Goal: Task Accomplishment & Management: Check status

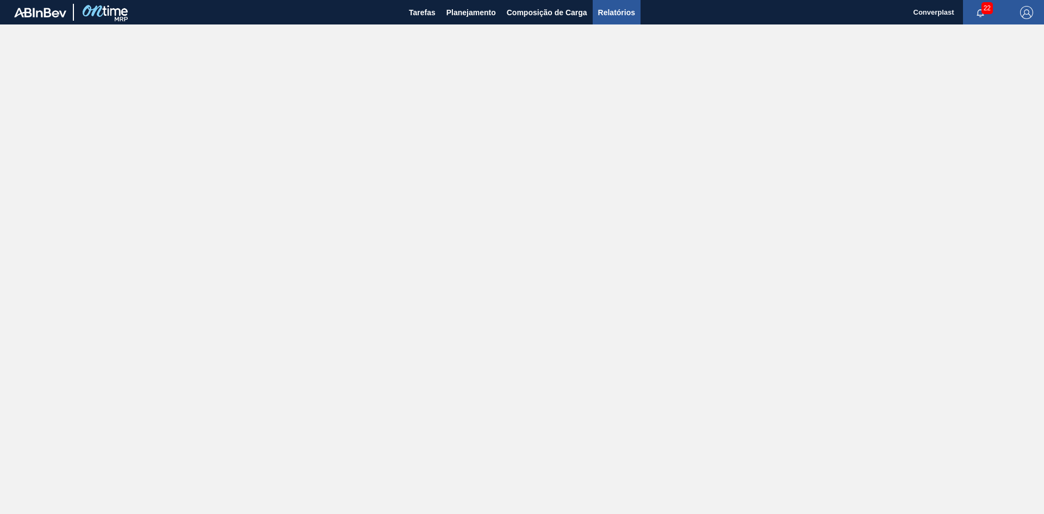
click at [616, 12] on span "Relatórios" at bounding box center [616, 12] width 37 height 13
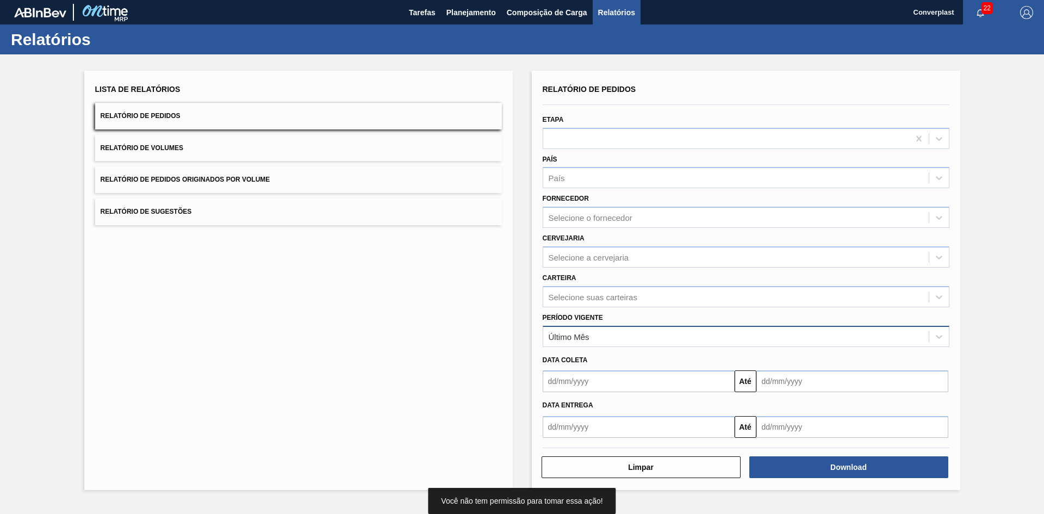
click at [585, 328] on div "Último Mês" at bounding box center [735, 336] width 385 height 16
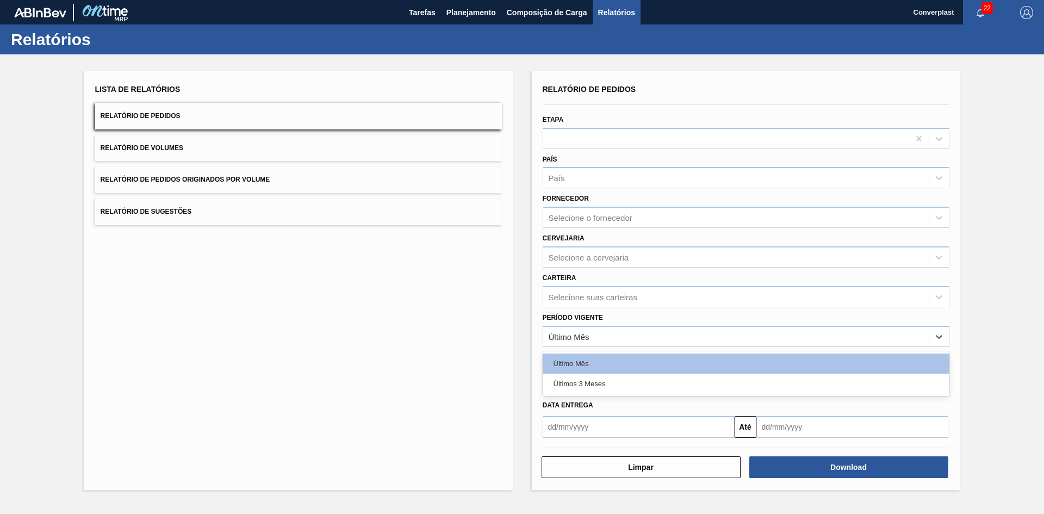
click at [600, 376] on div "Últimos 3 Meses" at bounding box center [746, 384] width 407 height 20
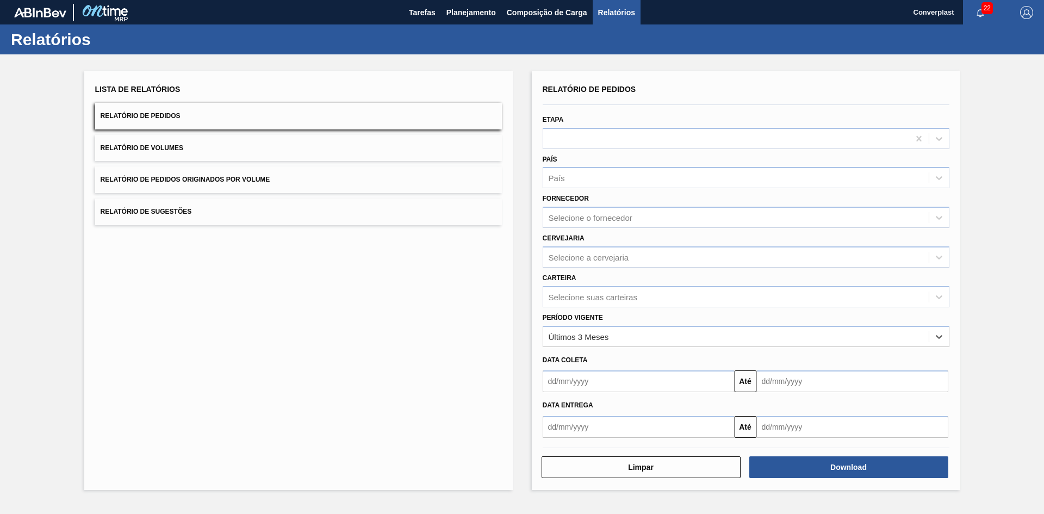
click at [605, 381] on input "text" at bounding box center [639, 381] width 192 height 22
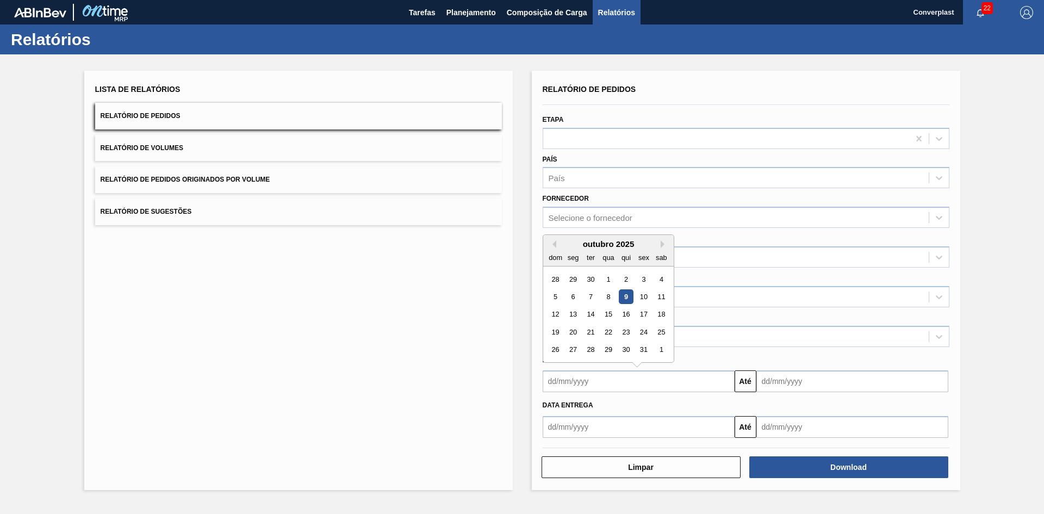
click at [559, 247] on div "outubro 2025" at bounding box center [608, 243] width 130 height 9
click at [552, 247] on button "Previous Month" at bounding box center [553, 244] width 8 height 8
click at [553, 246] on button "Previous Month" at bounding box center [553, 244] width 8 height 8
click at [597, 279] on div "1" at bounding box center [590, 279] width 15 height 15
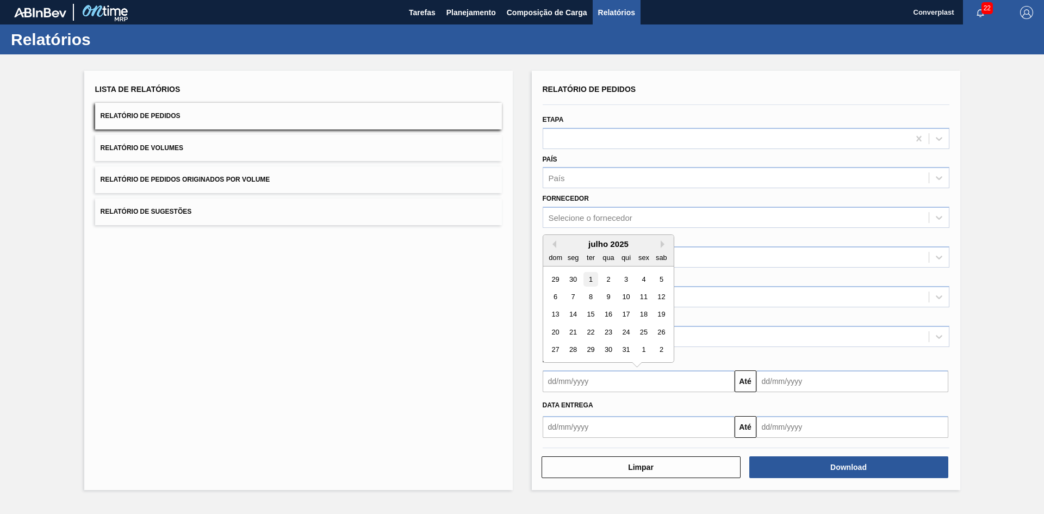
type input "[DATE]"
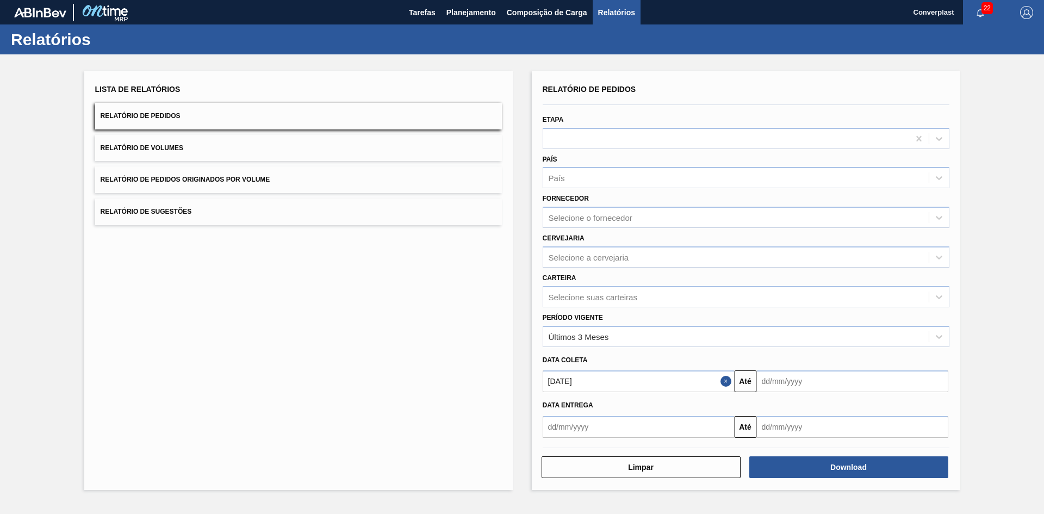
click at [813, 384] on input "text" at bounding box center [852, 381] width 192 height 22
click at [879, 246] on button "Next Month" at bounding box center [878, 244] width 8 height 8
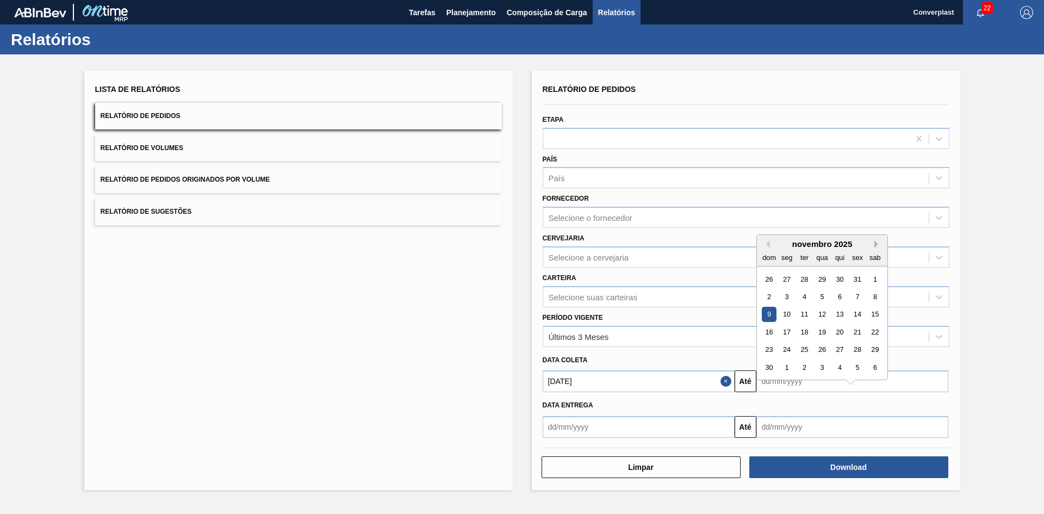
click at [877, 246] on button "Next Month" at bounding box center [878, 244] width 8 height 8
click at [875, 245] on button "Next Month" at bounding box center [878, 244] width 8 height 8
click at [870, 333] on div "28" at bounding box center [874, 332] width 15 height 15
type input "[DATE]"
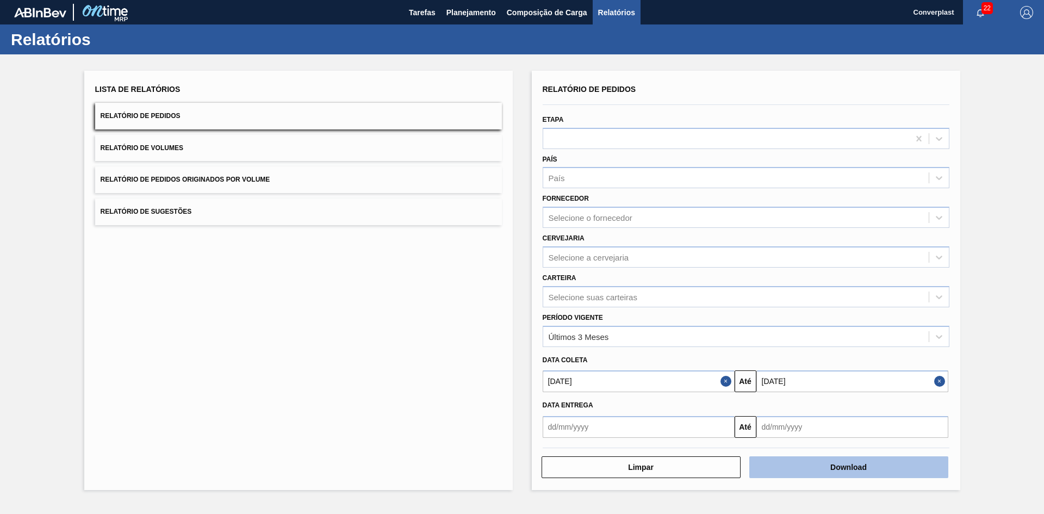
click at [836, 469] on button "Download" at bounding box center [848, 467] width 199 height 22
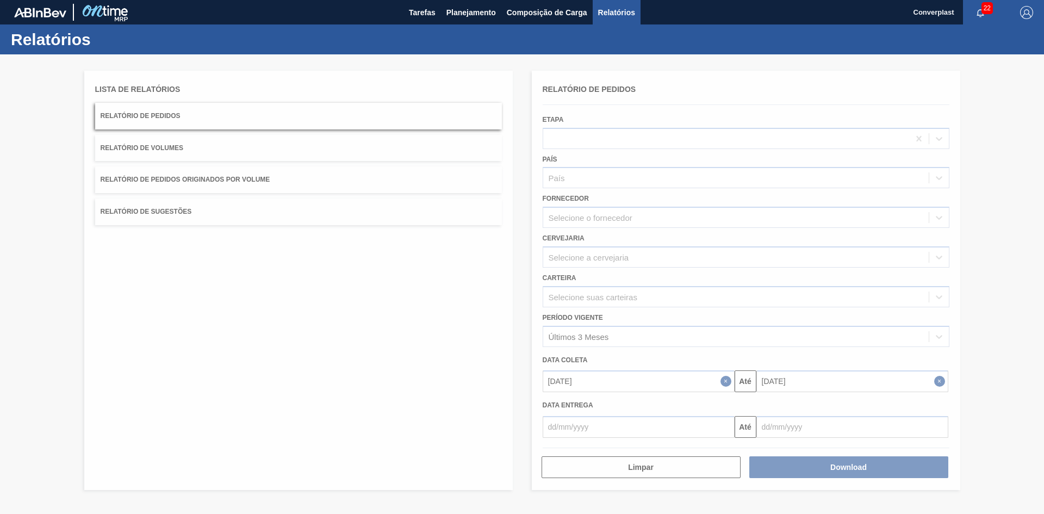
click at [374, 452] on div at bounding box center [522, 283] width 1044 height 459
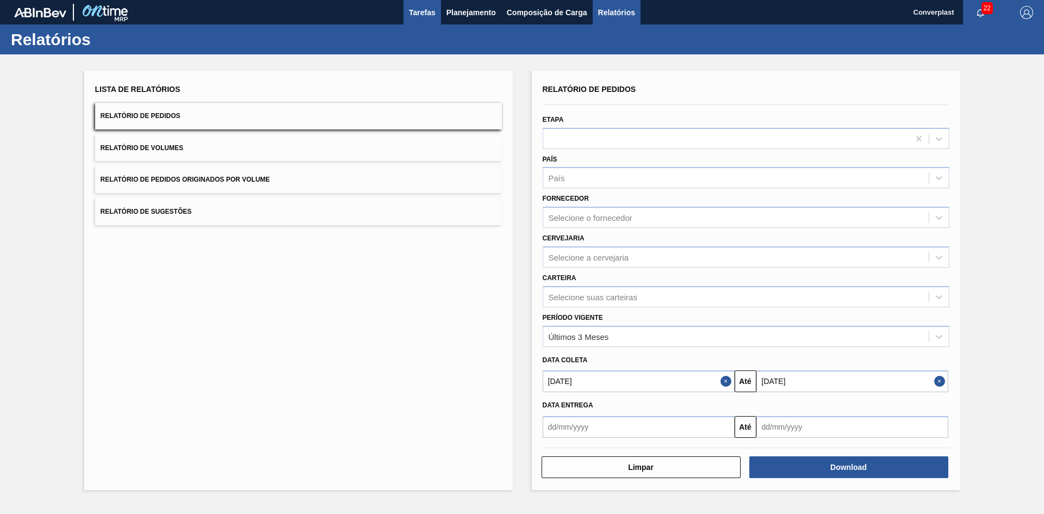
click at [424, 17] on span "Tarefas" at bounding box center [422, 12] width 27 height 13
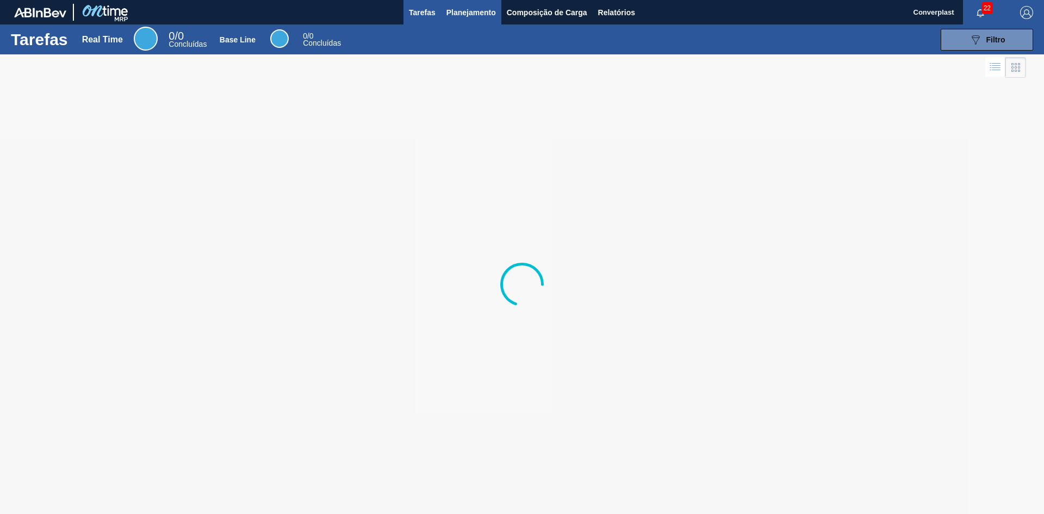
click at [483, 17] on span "Planejamento" at bounding box center [470, 12] width 49 height 13
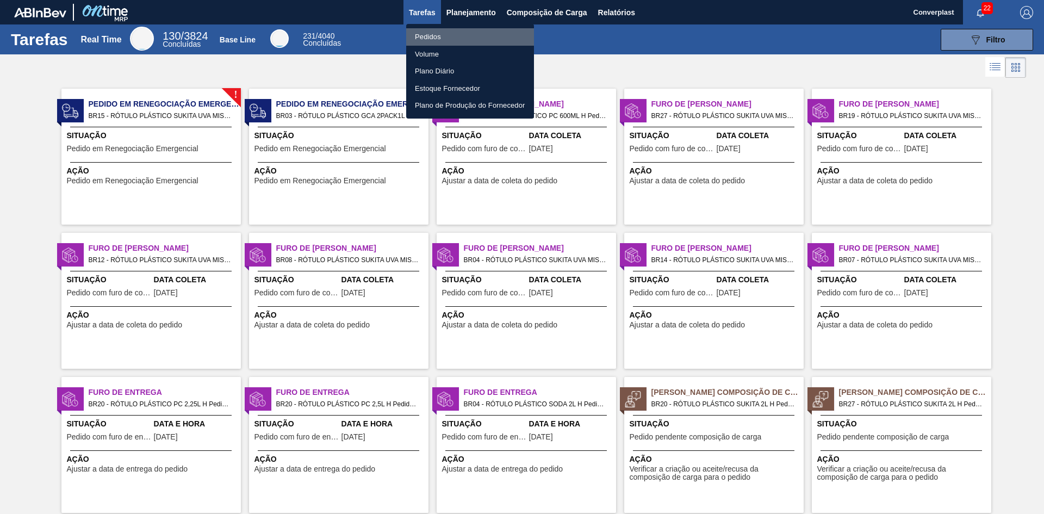
click at [445, 36] on li "Pedidos" at bounding box center [470, 36] width 128 height 17
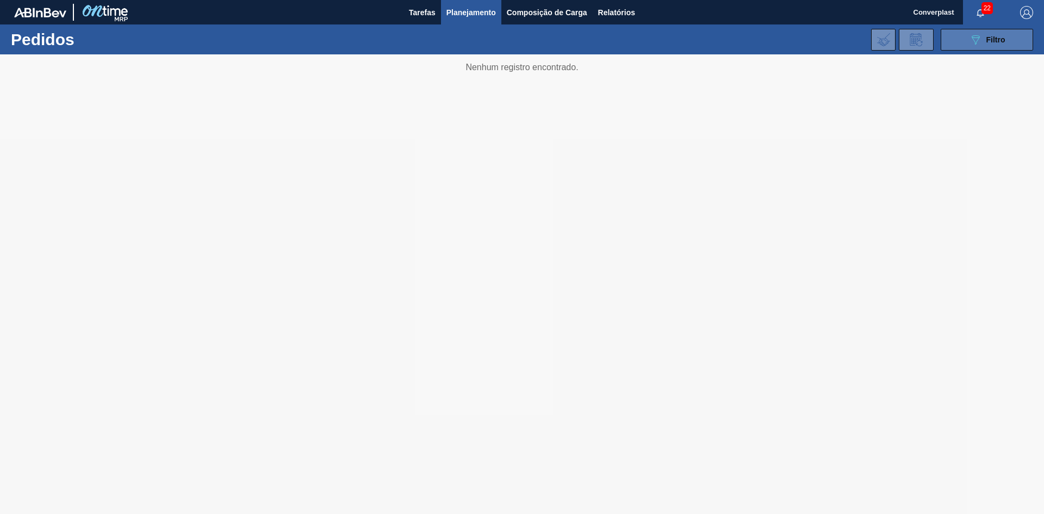
click at [986, 38] on span "Filtro" at bounding box center [995, 39] width 19 height 9
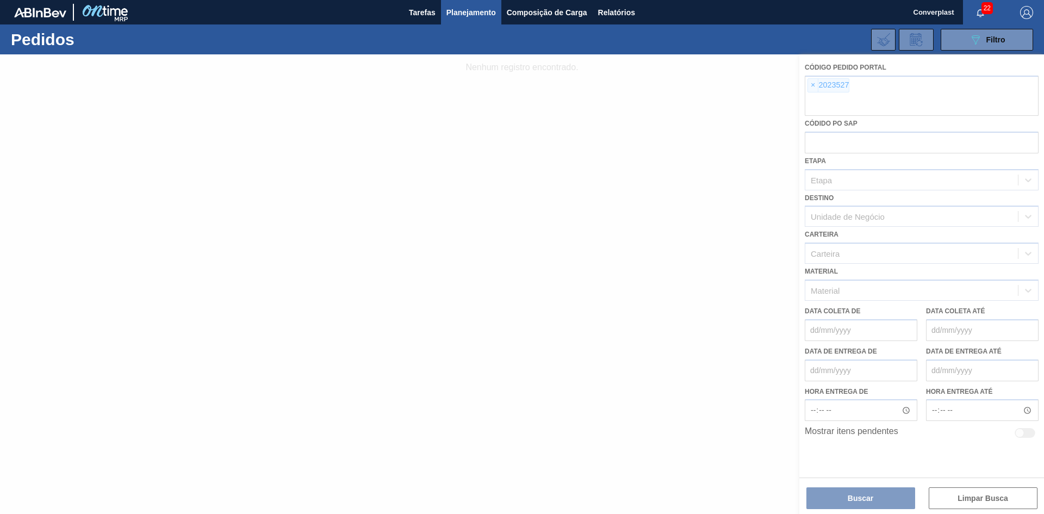
click at [811, 85] on div at bounding box center [522, 283] width 1044 height 459
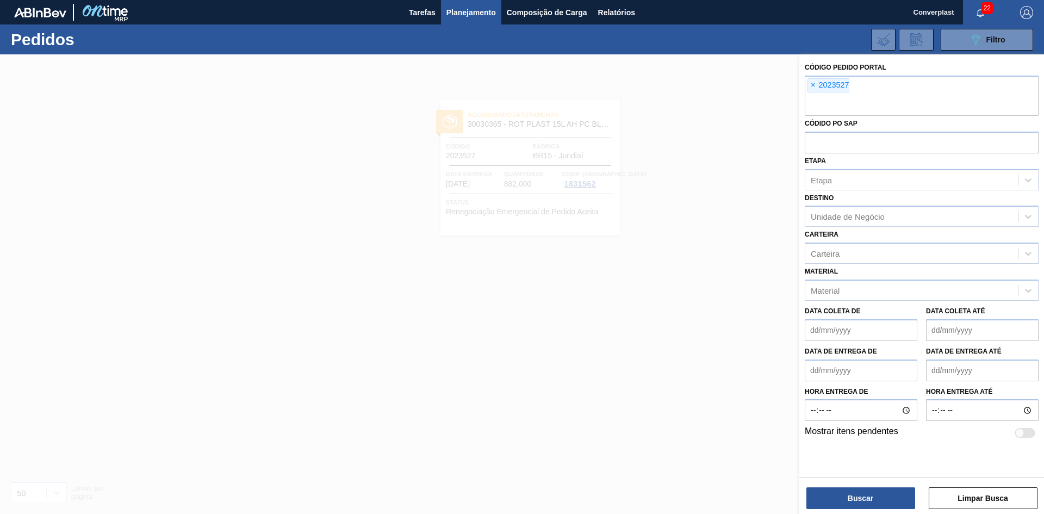
click at [811, 85] on span "×" at bounding box center [813, 85] width 10 height 13
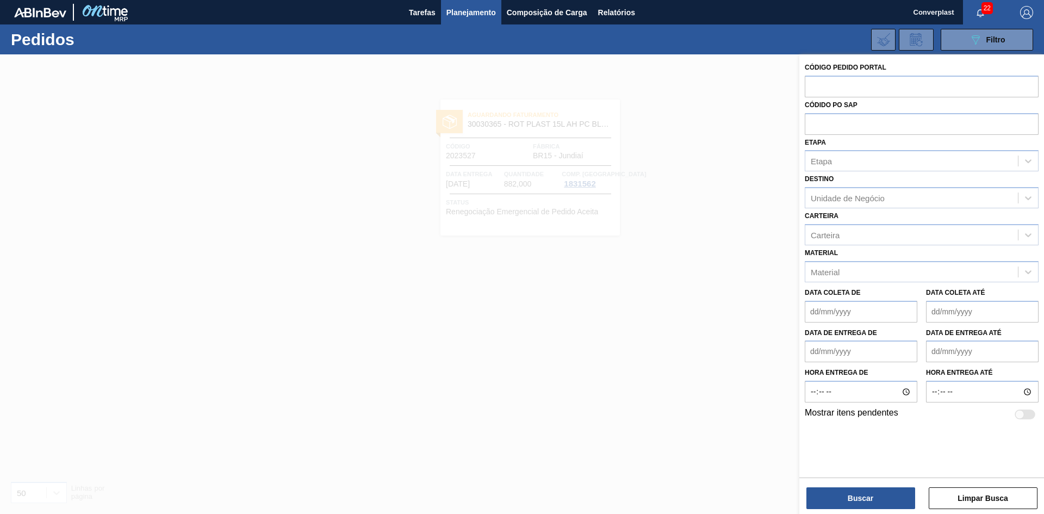
paste input "text"
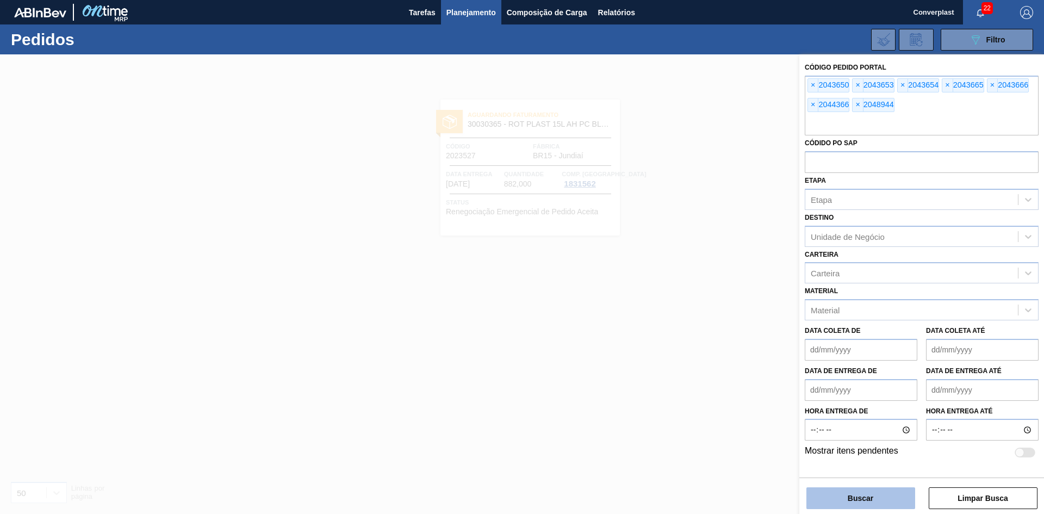
click at [880, 505] on button "Buscar" at bounding box center [860, 498] width 109 height 22
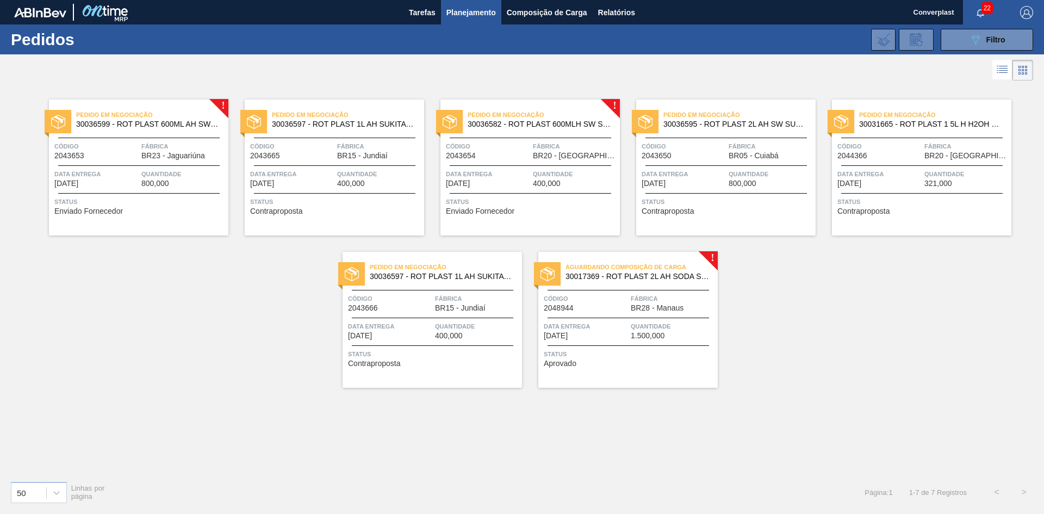
click at [583, 328] on span "Data Entrega" at bounding box center [586, 326] width 84 height 11
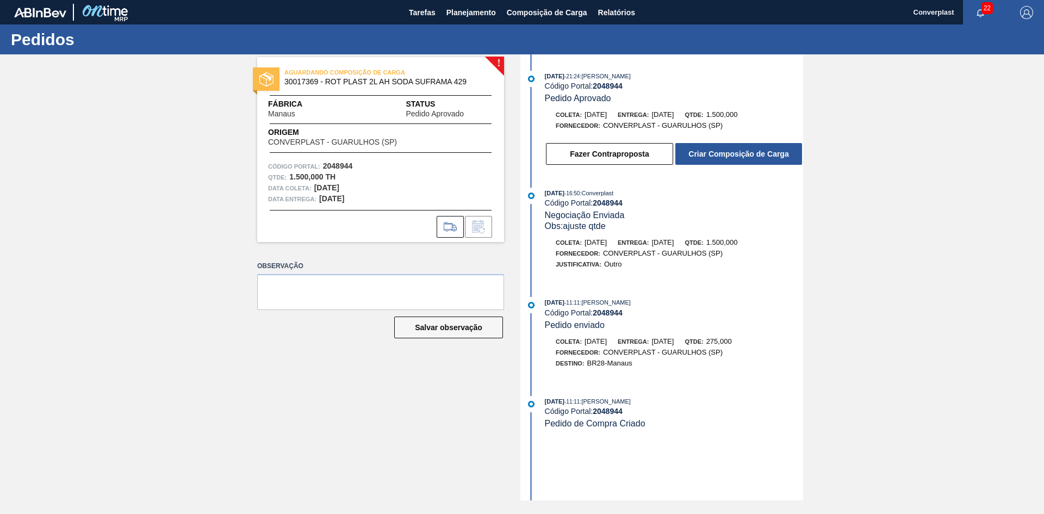
click at [606, 85] on strong "2048944" at bounding box center [608, 86] width 30 height 9
copy strong "2048944"
